Goal: Task Accomplishment & Management: Manage account settings

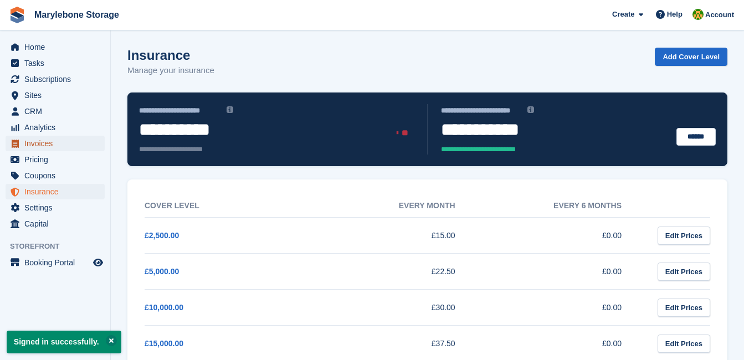
click at [37, 144] on span "Invoices" at bounding box center [57, 144] width 66 height 16
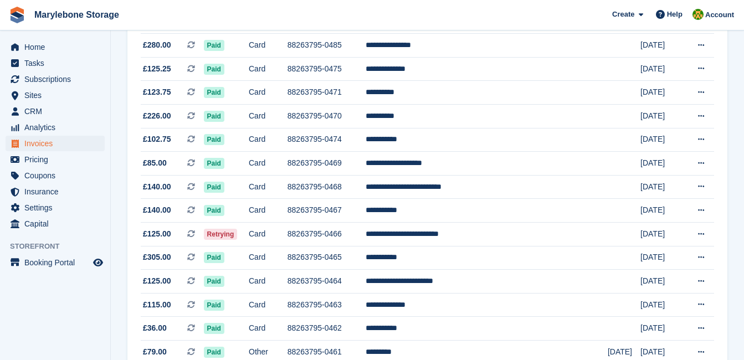
scroll to position [443, 0]
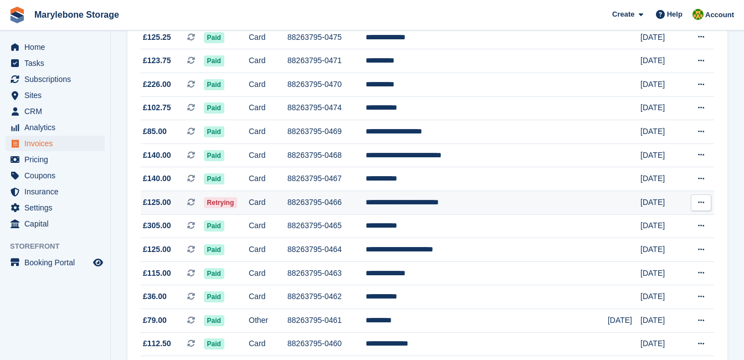
click at [195, 201] on icon at bounding box center [191, 202] width 8 height 8
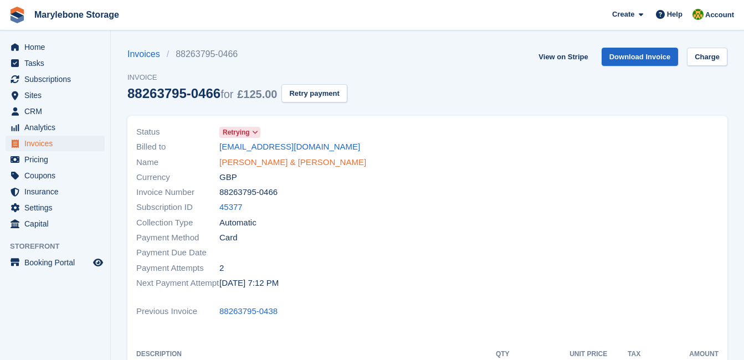
click at [283, 162] on link "[PERSON_NAME] & [PERSON_NAME]" at bounding box center [292, 162] width 147 height 13
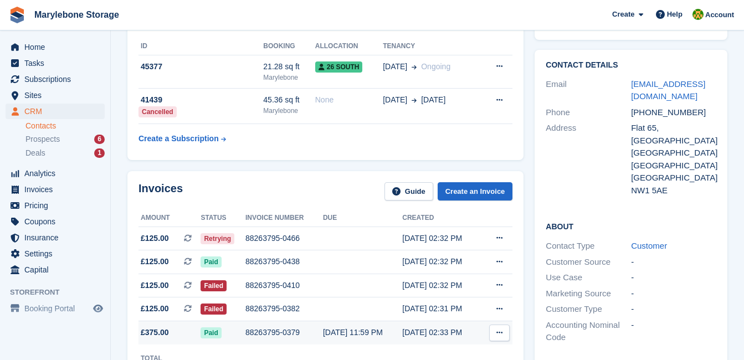
scroll to position [222, 0]
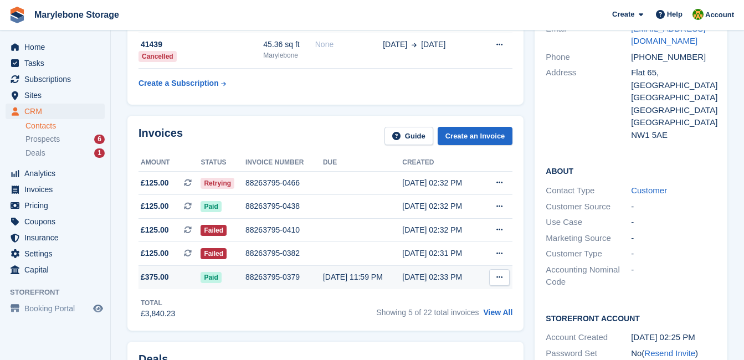
click at [268, 274] on div "88263795-0379" at bounding box center [284, 278] width 78 height 12
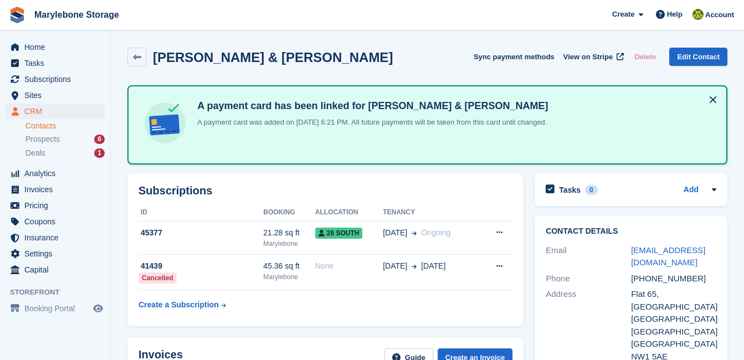
scroll to position [222, 0]
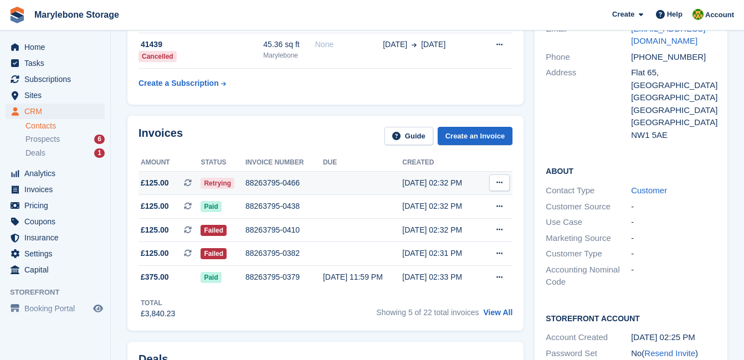
click at [214, 182] on span "Retrying" at bounding box center [218, 183] width 34 height 11
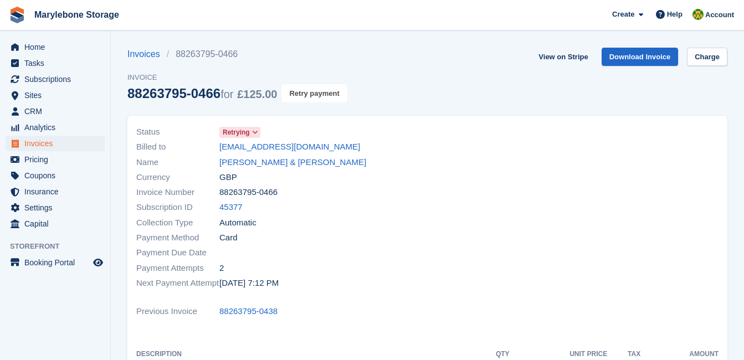
drag, startPoint x: 324, startPoint y: 93, endPoint x: 422, endPoint y: 54, distance: 106.2
click at [324, 93] on button "Retry payment" at bounding box center [314, 93] width 65 height 18
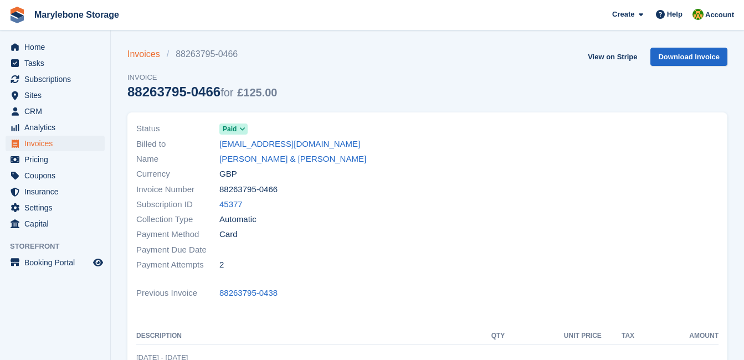
click at [142, 54] on link "Invoices" at bounding box center [146, 54] width 39 height 13
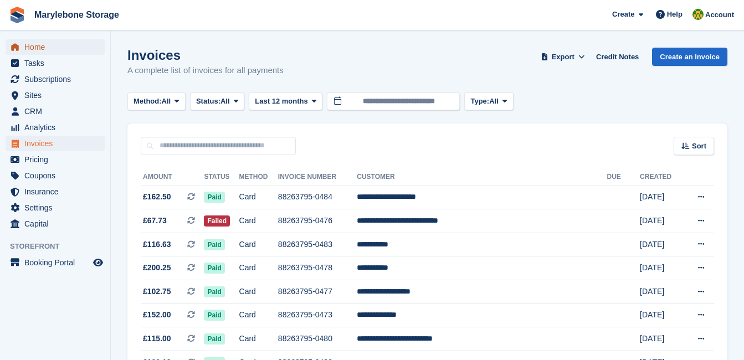
click at [39, 51] on span "Home" at bounding box center [57, 47] width 66 height 16
